Goal: Information Seeking & Learning: Find specific fact

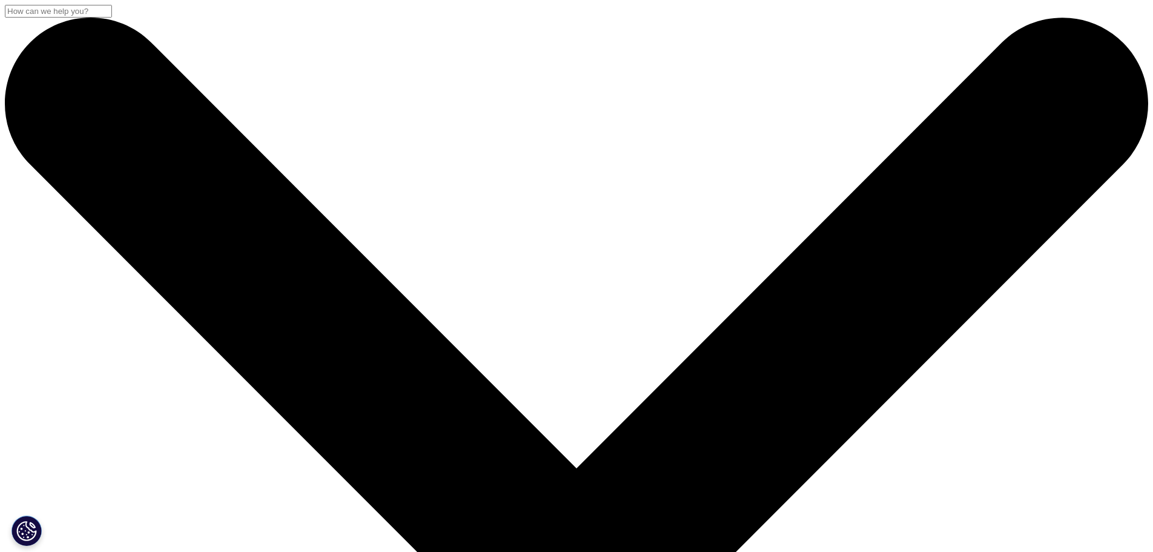
click at [112, 18] on input "Search" at bounding box center [58, 11] width 107 height 13
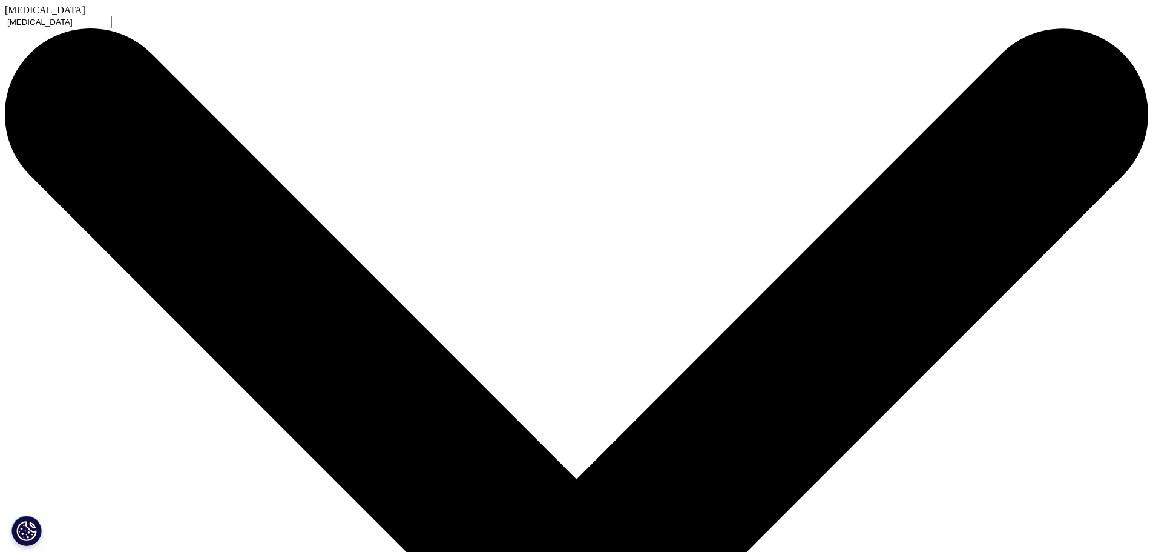
type input "vortioxetine"
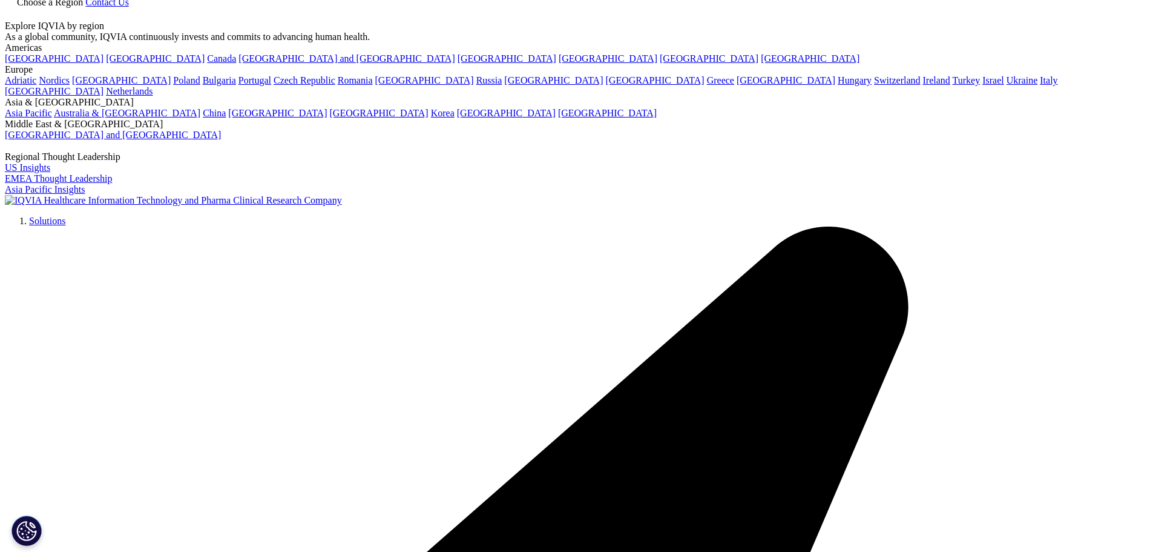
type input "[MEDICAL_DATA]"
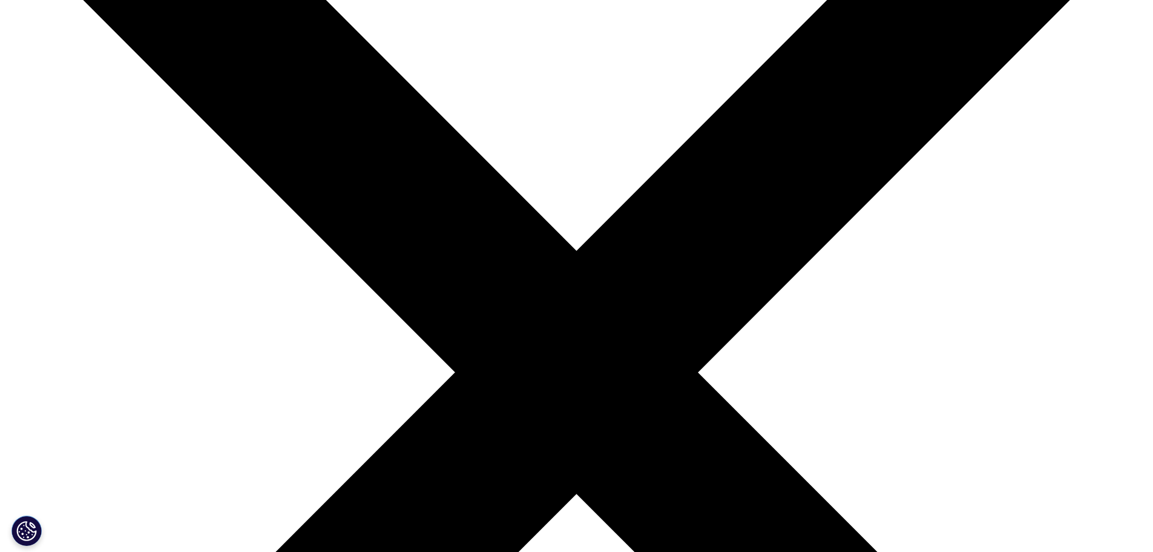
scroll to position [221, 0]
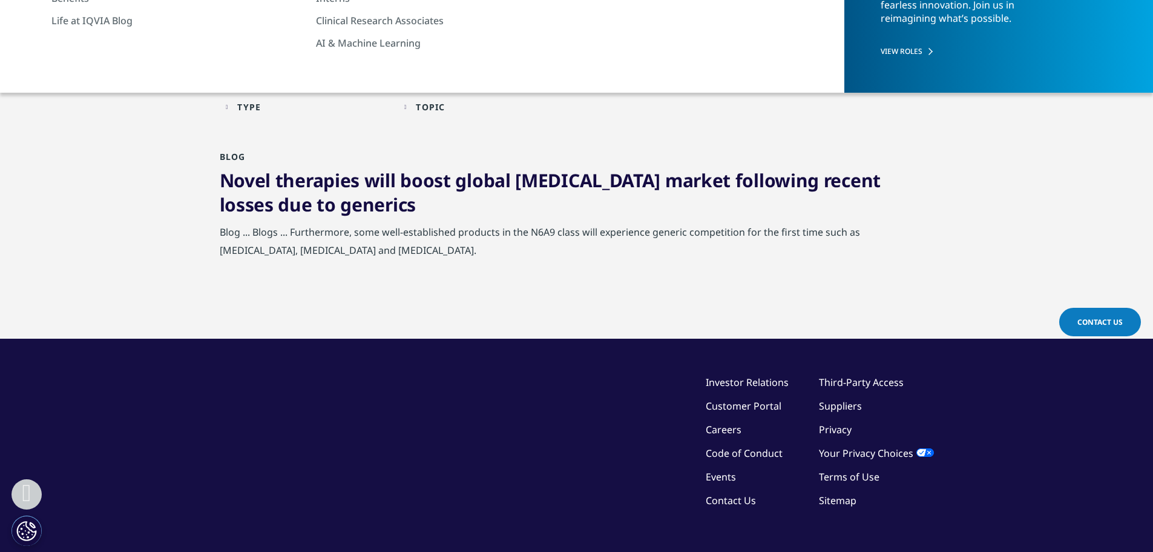
click at [650, 184] on link "Novel therapies will boost global [MEDICAL_DATA] market following recent losses…" at bounding box center [550, 192] width 661 height 49
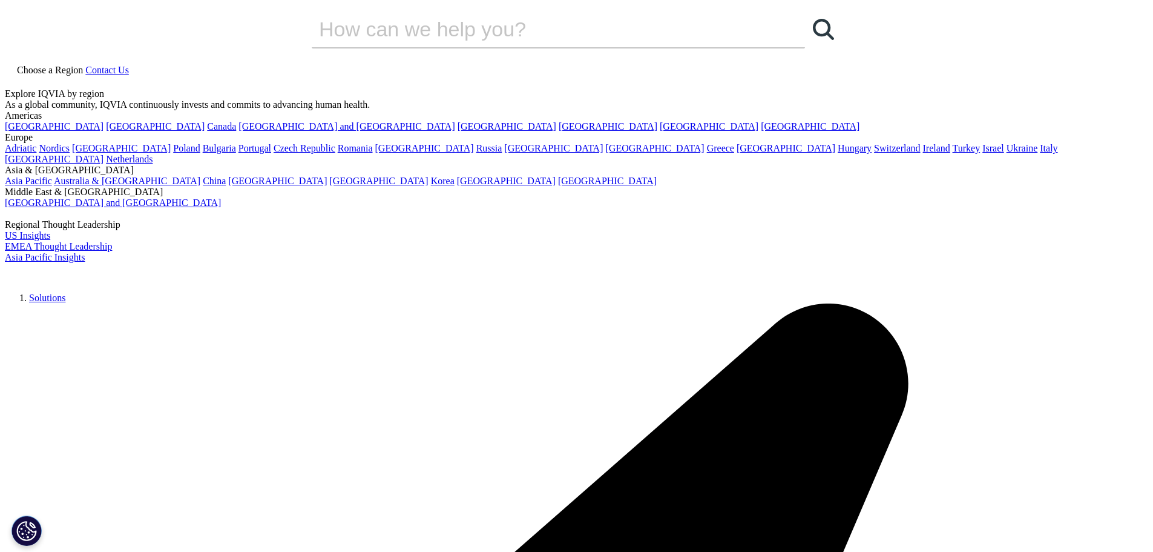
click at [15, 76] on icon at bounding box center [10, 81] width 10 height 10
click at [635, 98] on input "Search" at bounding box center [559, 101] width 463 height 27
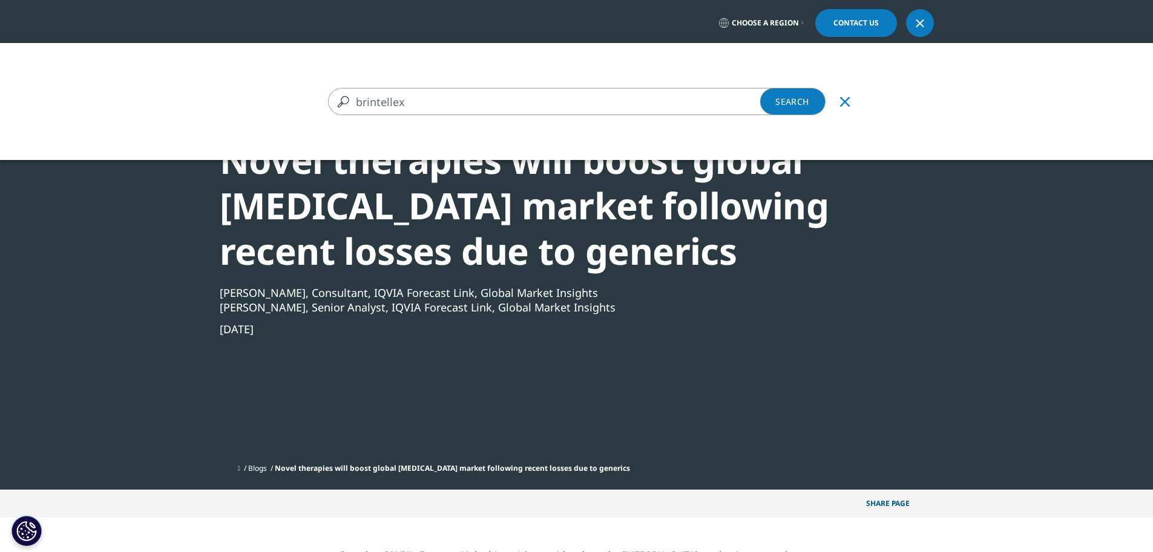
type input "brintellex"
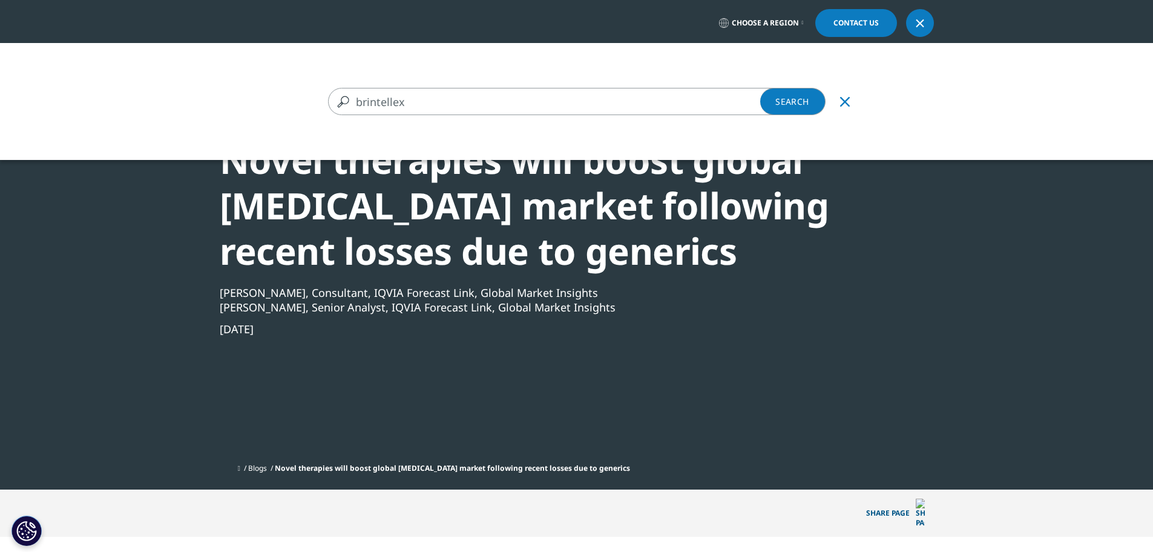
click at [799, 103] on link "Search Loading" at bounding box center [792, 101] width 65 height 27
